Goal: Information Seeking & Learning: Find specific fact

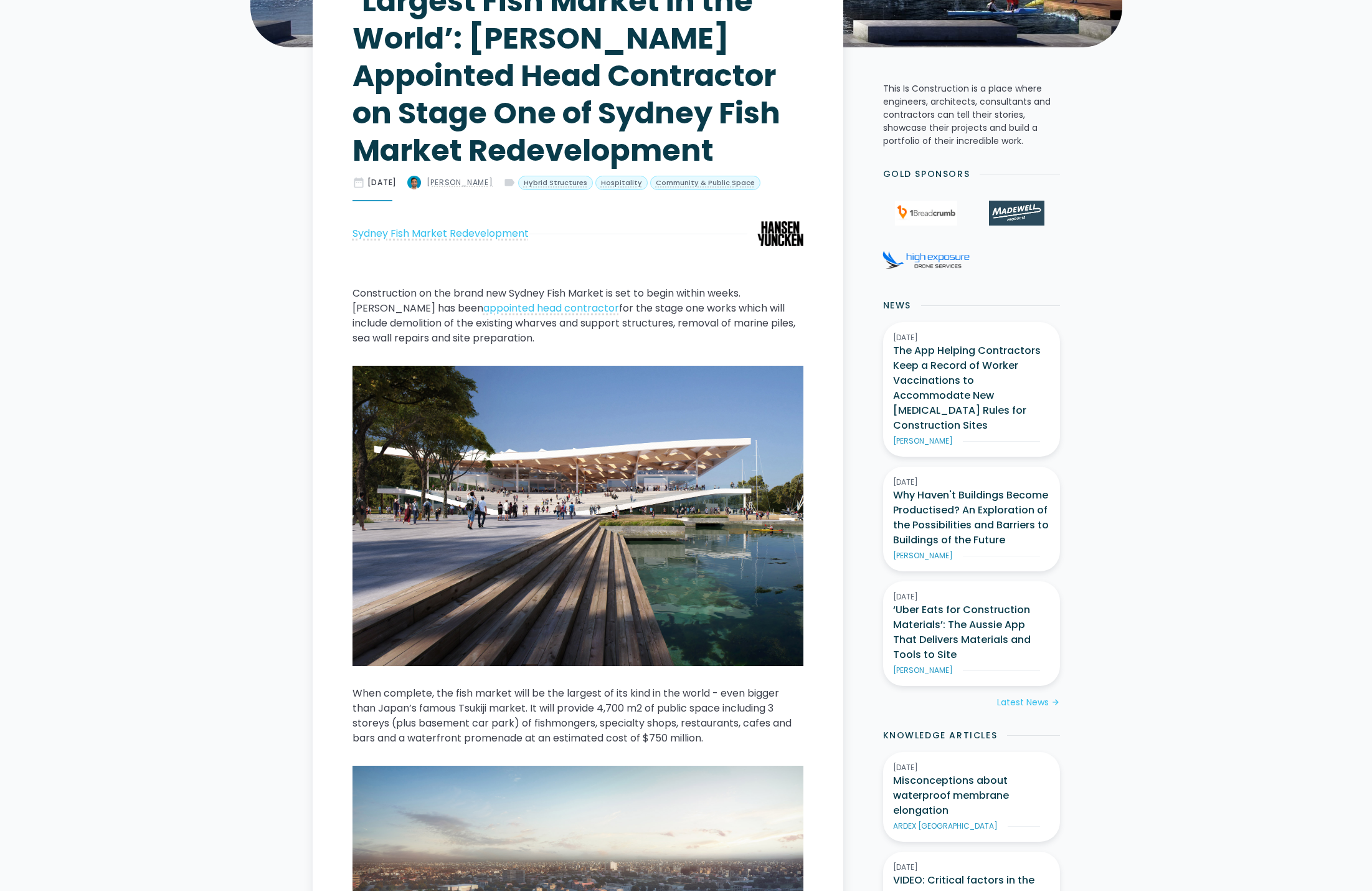
scroll to position [436, 0]
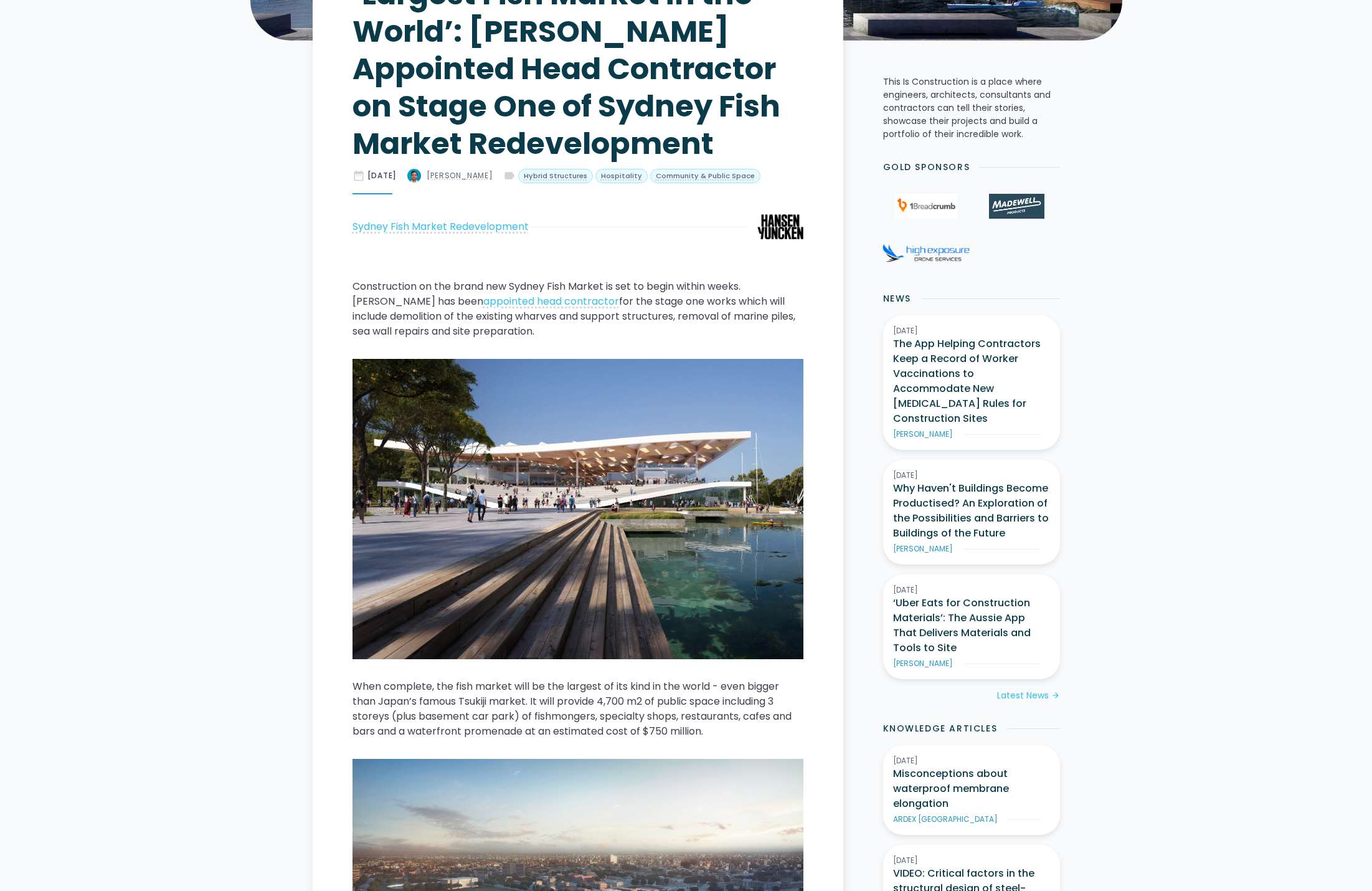
click at [763, 287] on p "Construction on the brand new Sydney Fish Market is set to begin within weeks. …" at bounding box center [578, 309] width 451 height 60
copy p "[PERSON_NAME]"
drag, startPoint x: 745, startPoint y: 288, endPoint x: 395, endPoint y: 299, distance: 350.2
click at [395, 299] on p "Construction on the brand new Sydney Fish Market is set to begin within weeks. …" at bounding box center [578, 309] width 451 height 60
